Goal: Information Seeking & Learning: Learn about a topic

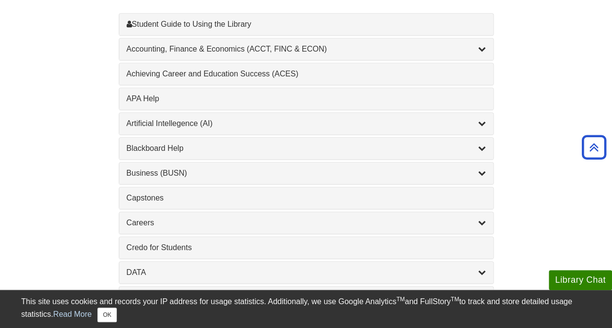
scroll to position [319, 0]
click at [181, 177] on div "Business (BUSN) , 9 guides" at bounding box center [306, 172] width 374 height 21
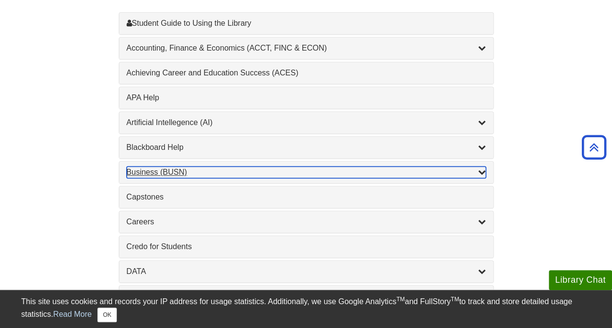
click at [182, 170] on div "Business (BUSN) , 9 guides" at bounding box center [306, 173] width 359 height 12
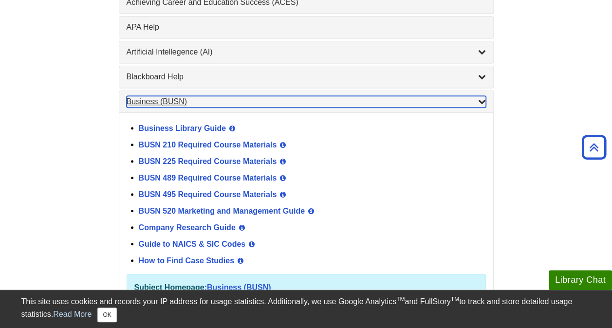
scroll to position [391, 0]
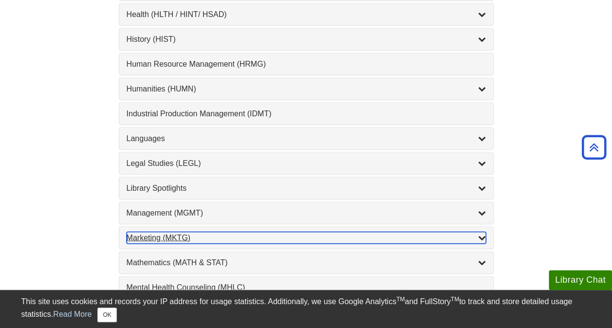
click at [188, 232] on div "Marketing (MKTG) , 4 guides" at bounding box center [306, 238] width 359 height 12
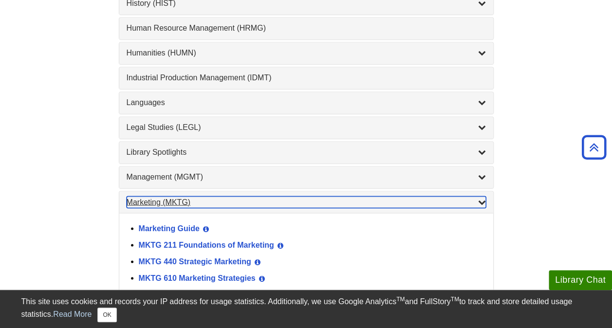
scroll to position [741, 0]
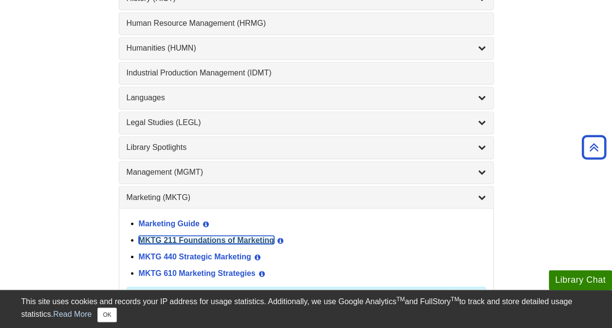
click at [191, 236] on link "MKTG 211 Foundations of Marketing" at bounding box center [206, 240] width 135 height 8
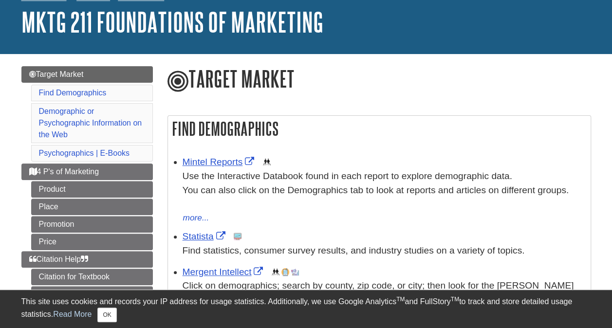
scroll to position [58, 0]
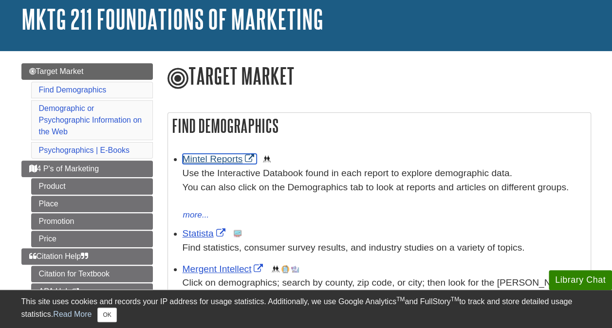
click at [214, 159] on link "Mintel Reports" at bounding box center [220, 159] width 75 height 10
